Goal: Task Accomplishment & Management: Use online tool/utility

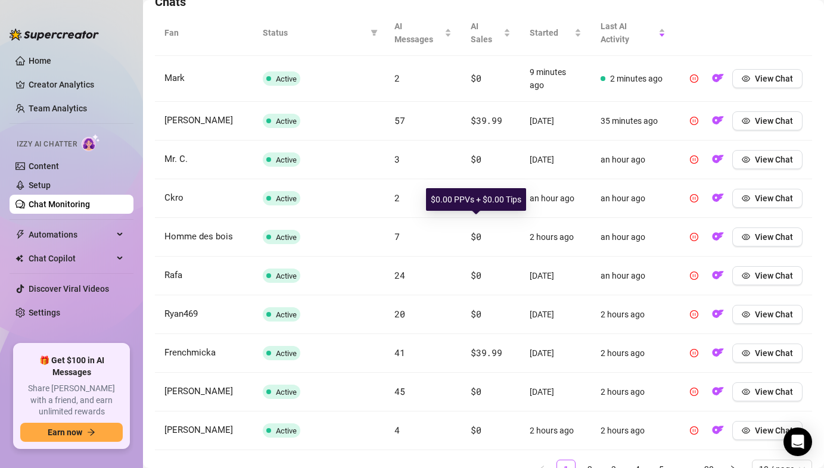
scroll to position [490, 0]
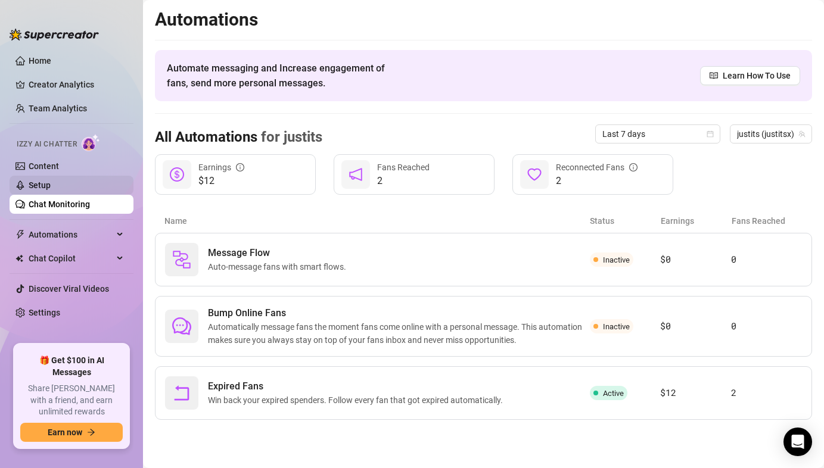
click at [51, 189] on link "Setup" at bounding box center [40, 185] width 22 height 10
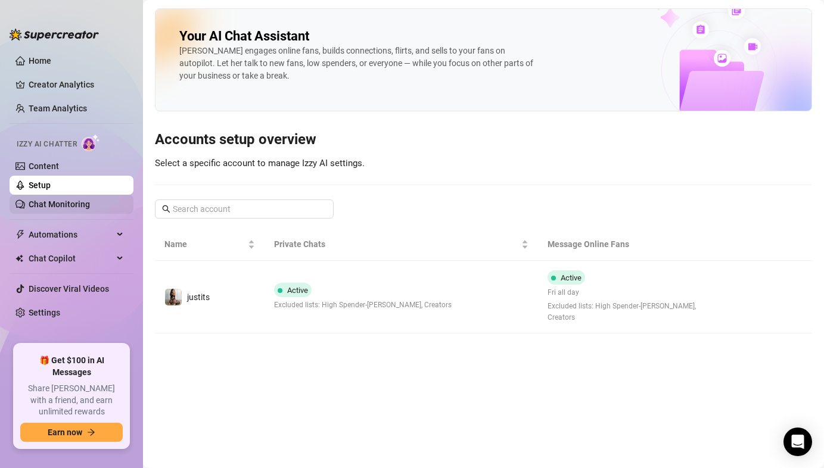
click at [89, 201] on link "Chat Monitoring" at bounding box center [59, 205] width 61 height 10
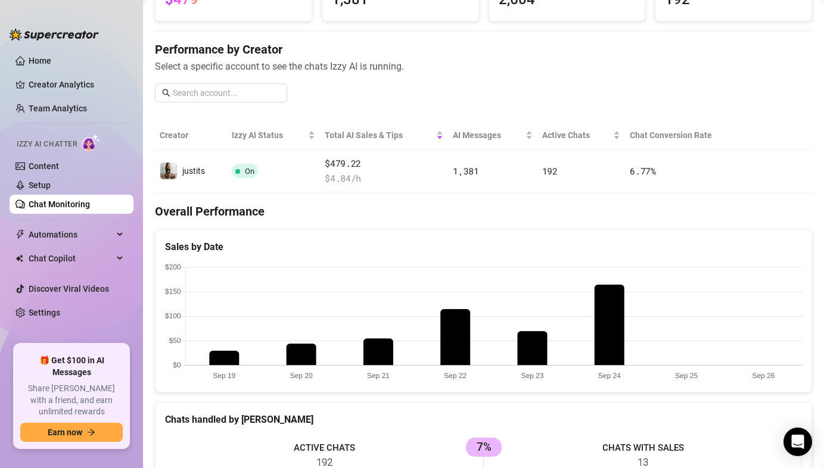
scroll to position [105, 0]
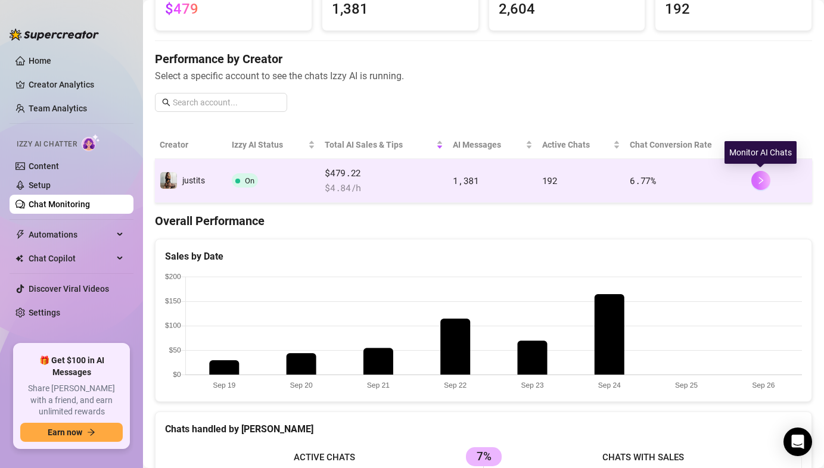
click at [757, 182] on icon "right" at bounding box center [760, 180] width 8 height 8
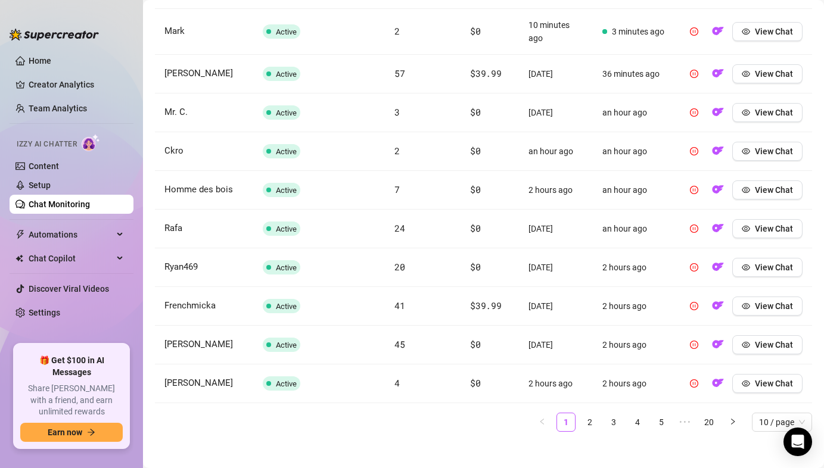
scroll to position [490, 0]
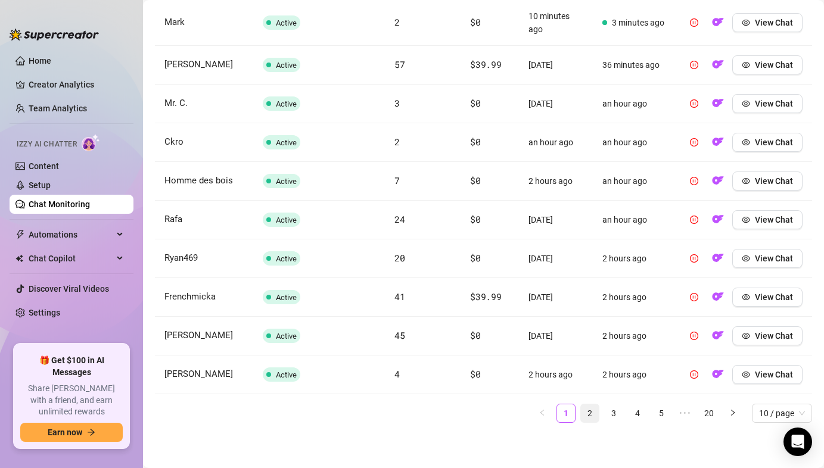
click at [593, 416] on link "2" at bounding box center [590, 413] width 18 height 18
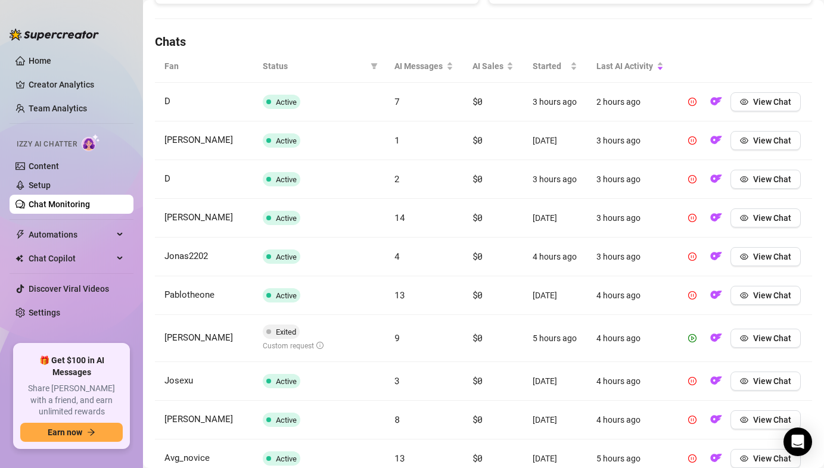
scroll to position [393, 0]
click at [750, 344] on button "View Chat" at bounding box center [765, 338] width 70 height 19
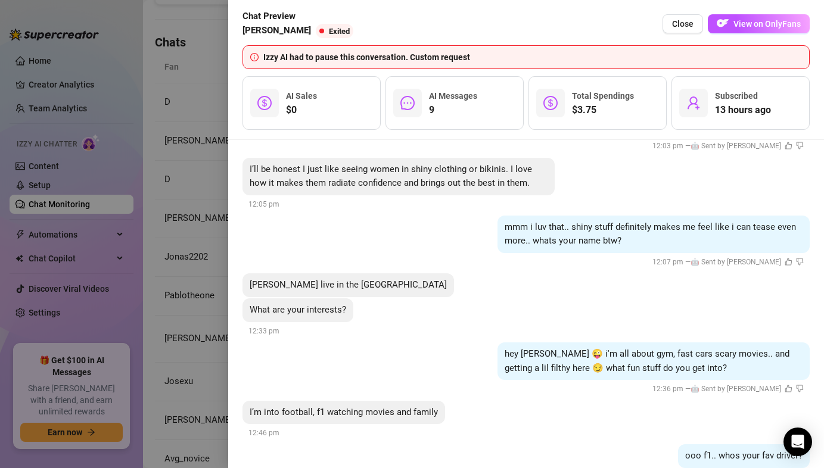
scroll to position [163, 0]
